Goal: Information Seeking & Learning: Learn about a topic

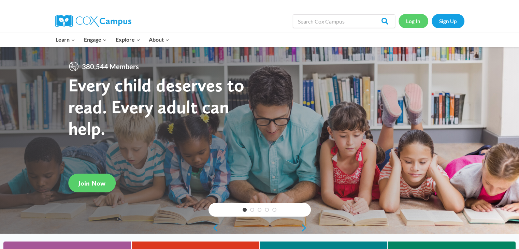
click at [414, 20] on link "Log In" at bounding box center [414, 21] width 30 height 14
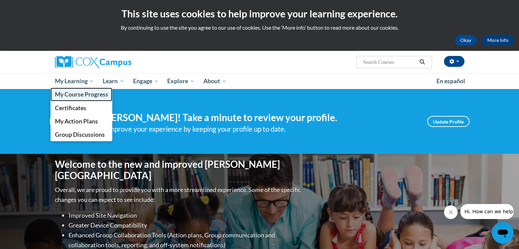
click at [71, 92] on span "My Course Progress" at bounding box center [81, 94] width 53 height 7
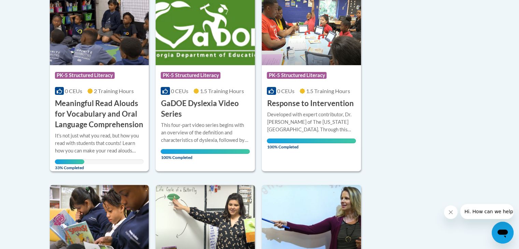
scroll to position [193, 0]
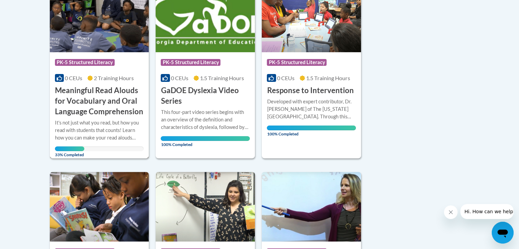
click at [89, 112] on h3 "Meaningful Read Alouds for Vocabulary and Oral Language Comprehension" at bounding box center [99, 100] width 89 height 31
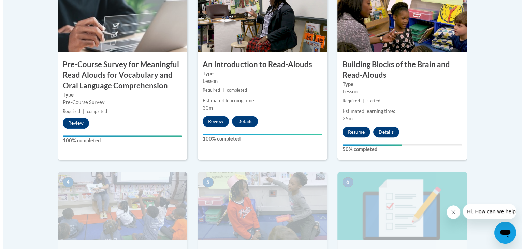
scroll to position [284, 0]
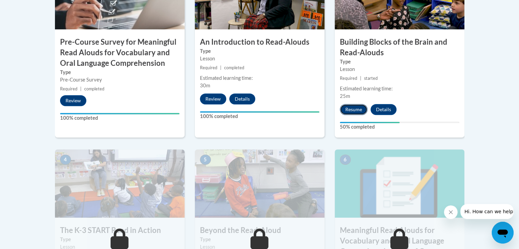
click at [351, 111] on button "Resume" at bounding box center [354, 109] width 28 height 11
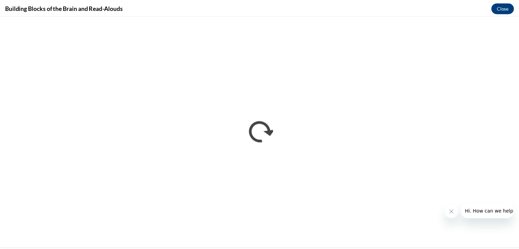
scroll to position [0, 0]
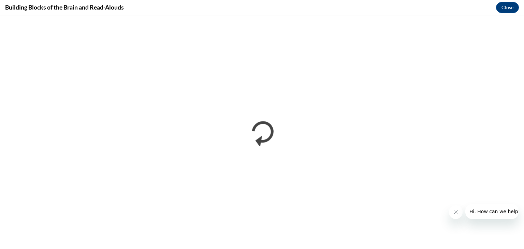
click at [452, 212] on button "Close message from company" at bounding box center [456, 212] width 14 height 14
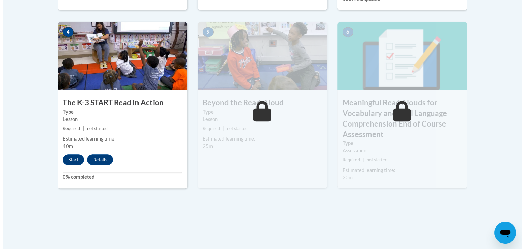
scroll to position [413, 0]
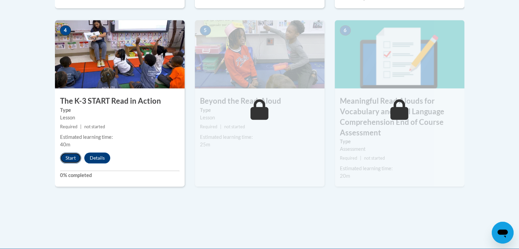
click at [66, 159] on button "Start" at bounding box center [70, 158] width 21 height 11
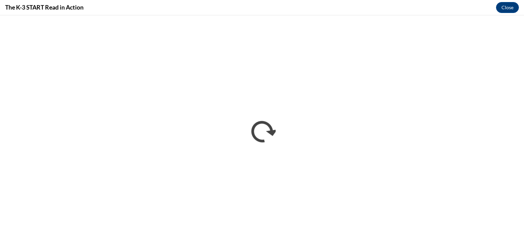
scroll to position [0, 0]
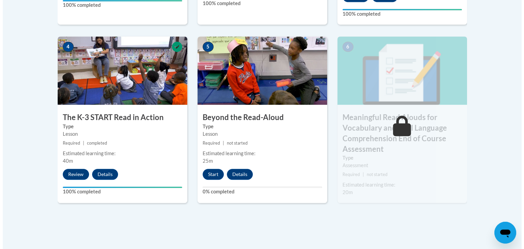
scroll to position [401, 0]
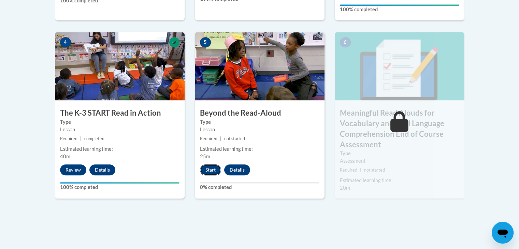
click at [209, 171] on button "Start" at bounding box center [210, 170] width 21 height 11
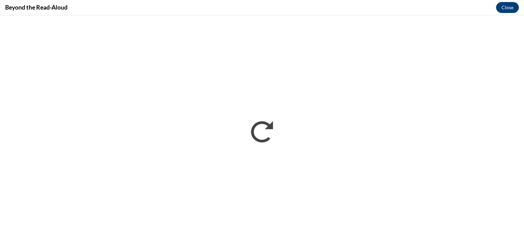
scroll to position [0, 0]
